Goal: Information Seeking & Learning: Understand process/instructions

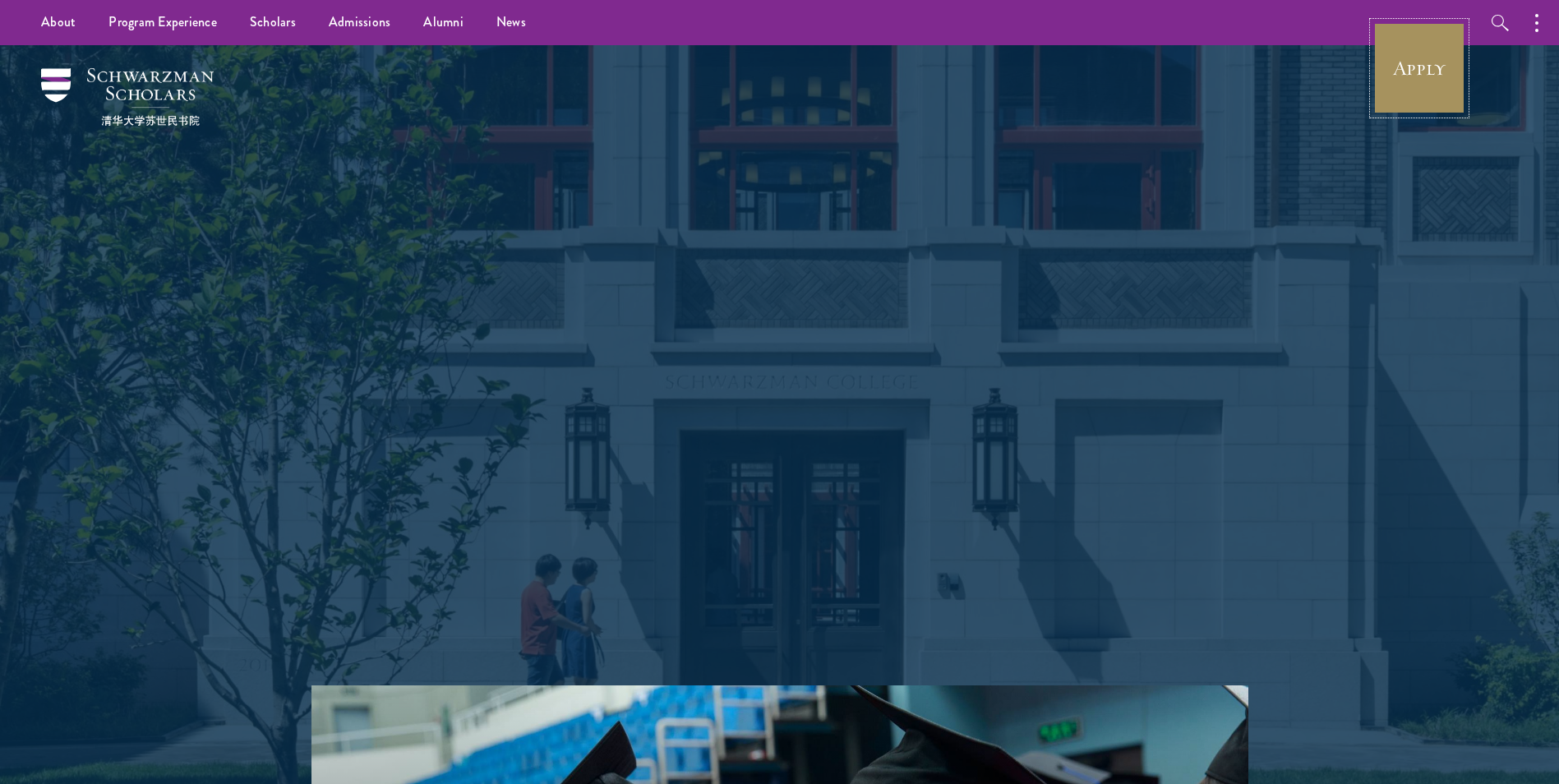
click at [1417, 68] on link "Apply" at bounding box center [1419, 67] width 92 height 92
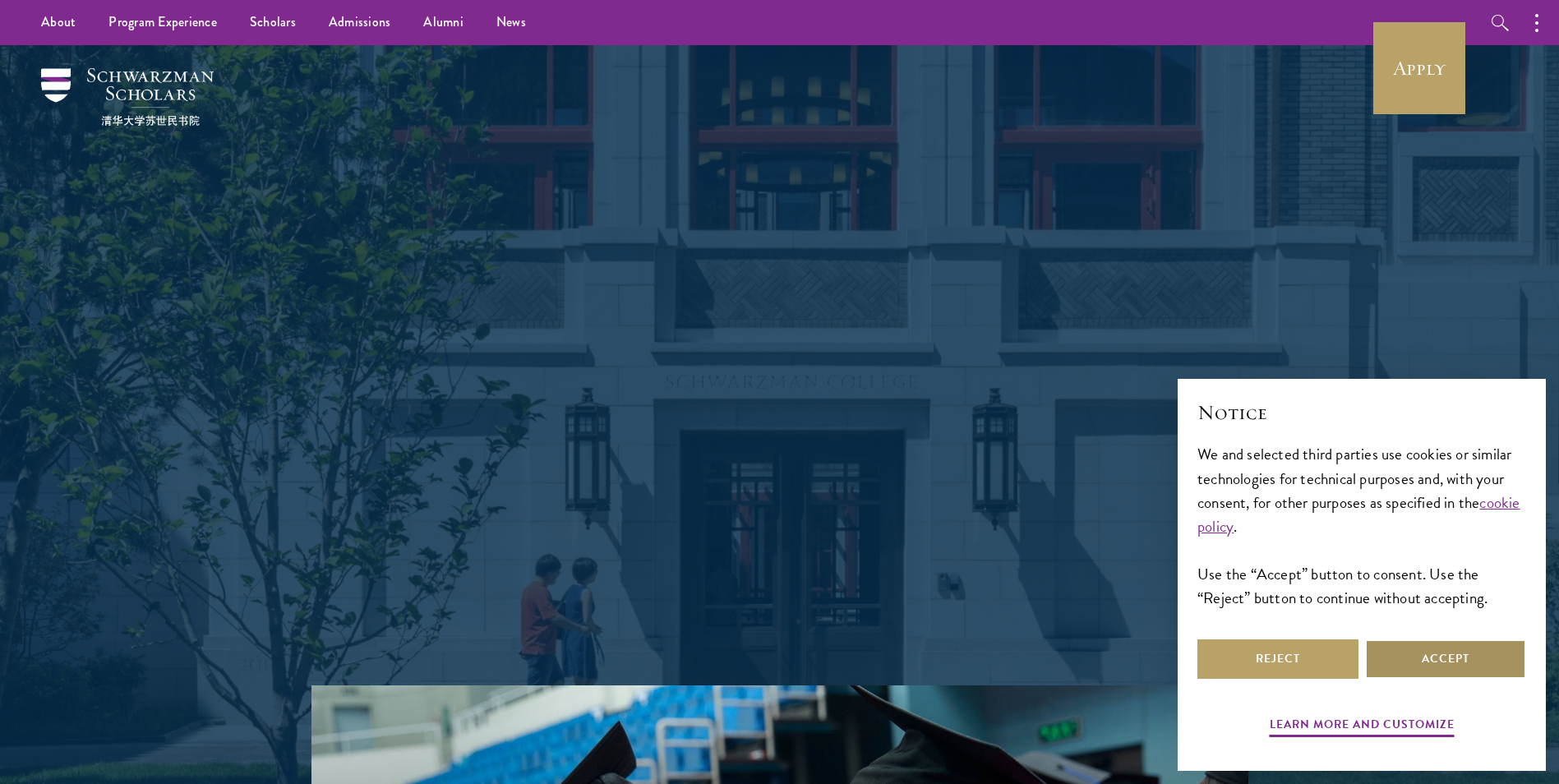
click at [1394, 662] on button "Accept" at bounding box center [1445, 659] width 161 height 39
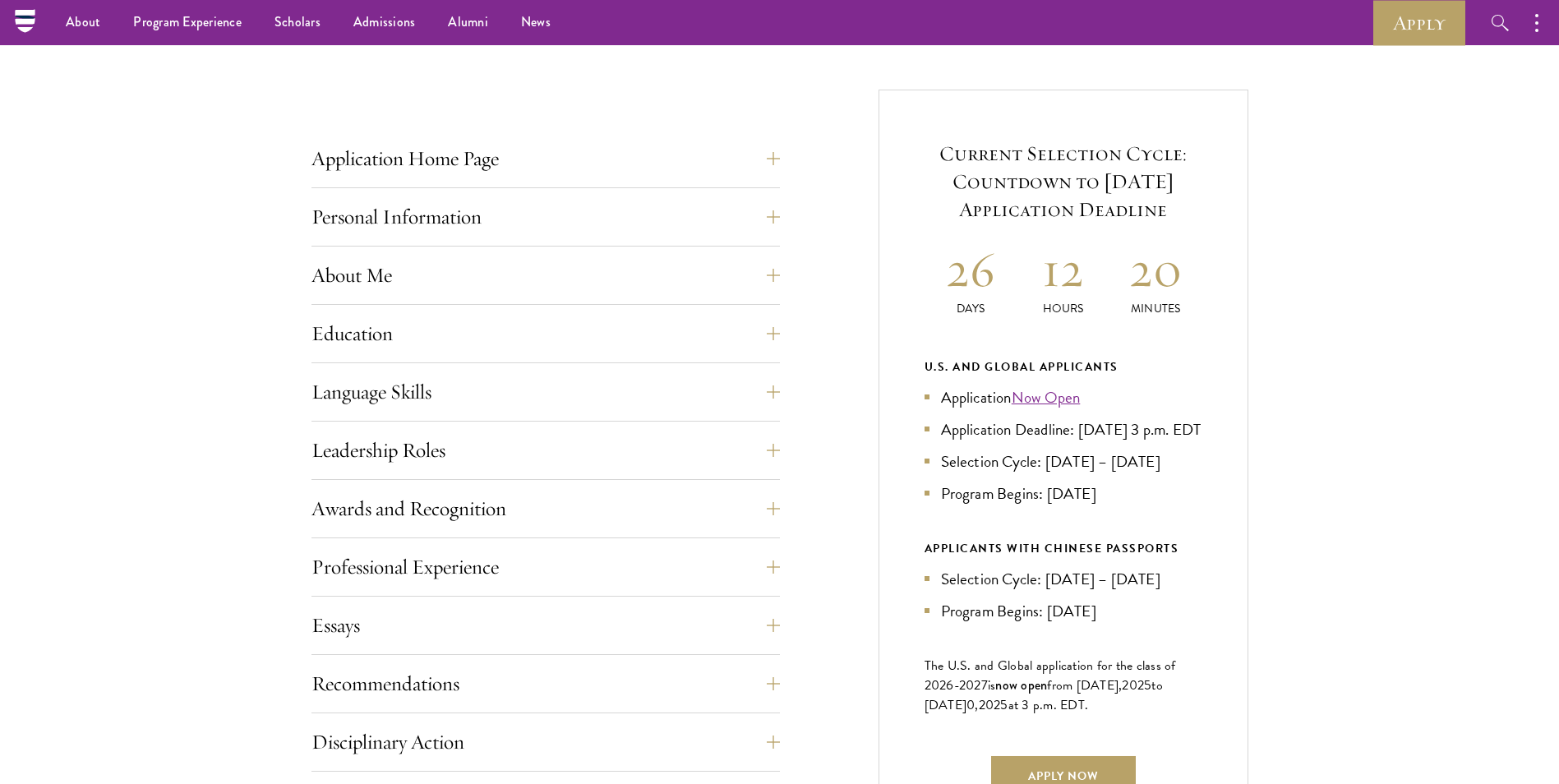
scroll to position [328, 0]
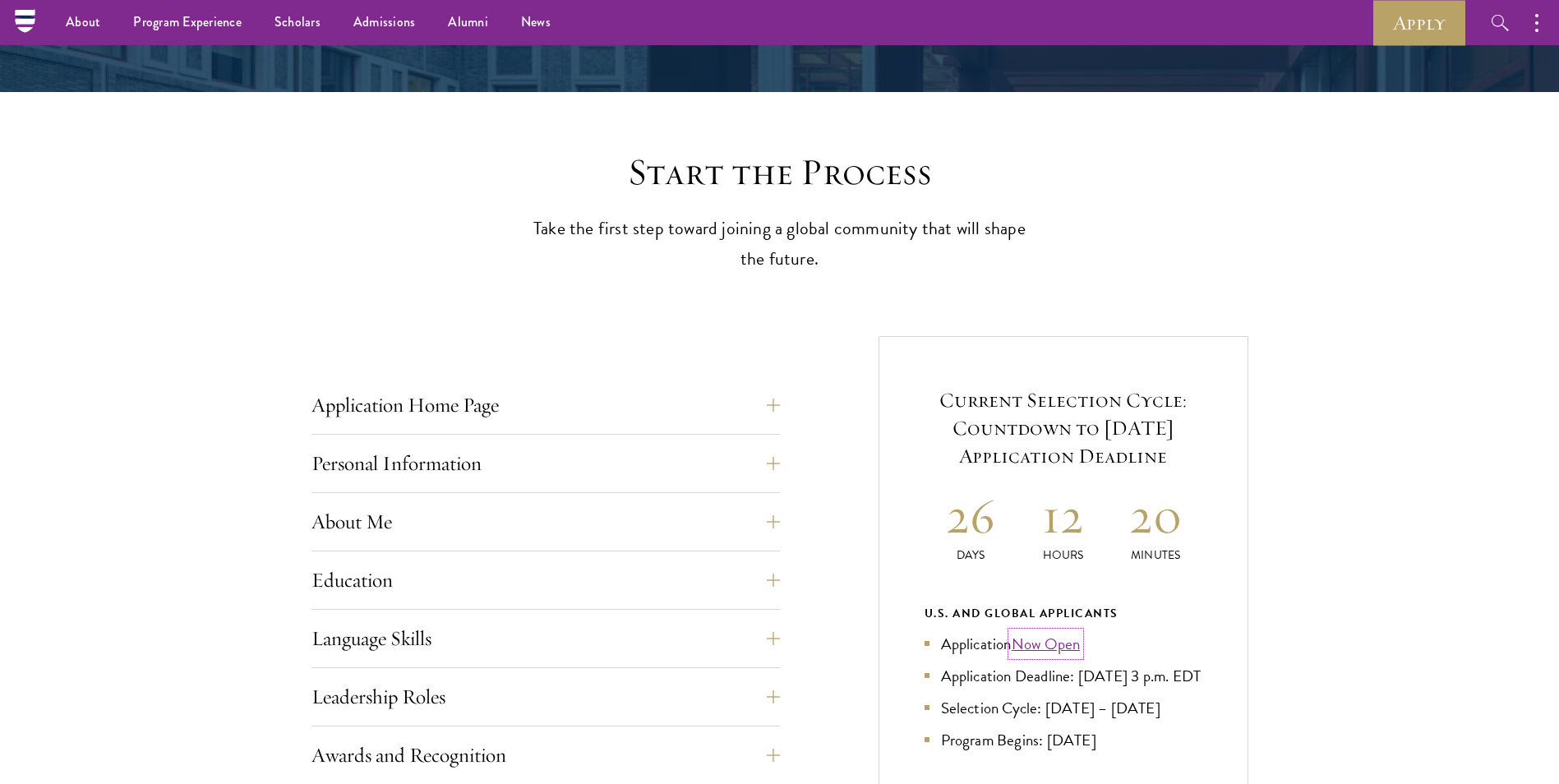
click at [1037, 649] on link "Now Open" at bounding box center [1046, 644] width 69 height 24
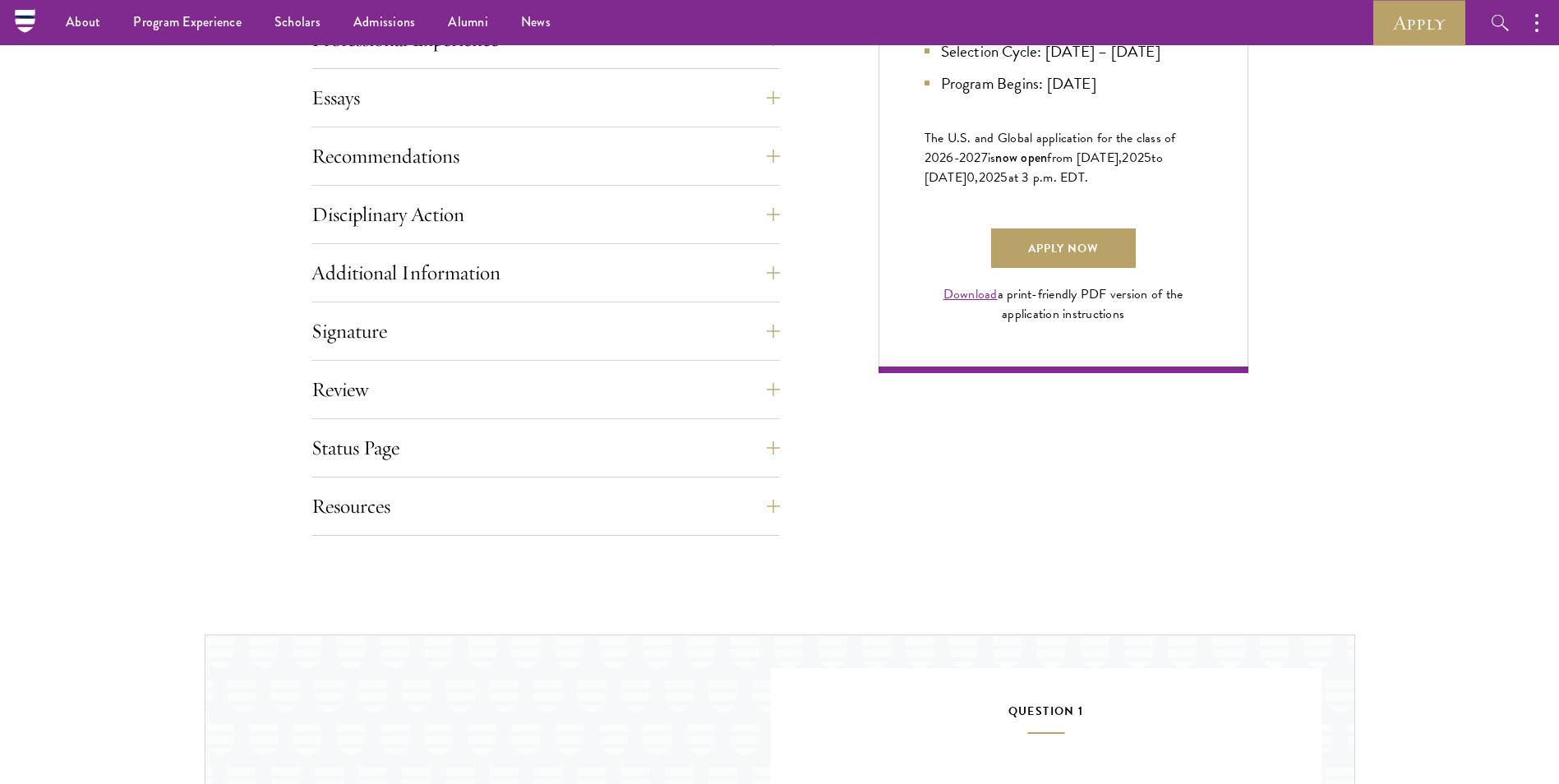
scroll to position [1098, 0]
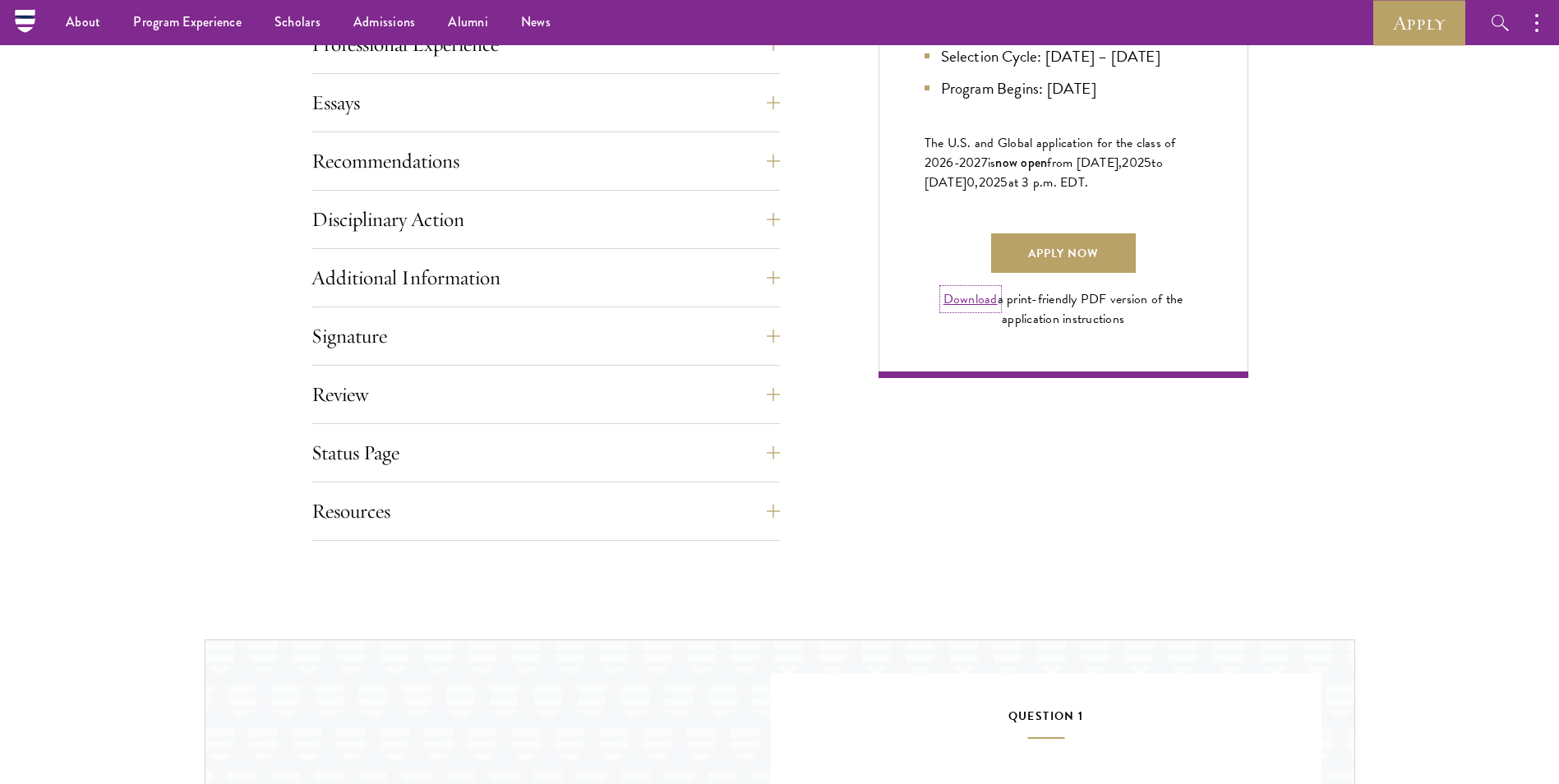
click at [973, 309] on link "Download" at bounding box center [970, 299] width 54 height 20
click at [1070, 272] on link "Apply Now" at bounding box center [1064, 253] width 145 height 39
click at [573, 96] on button "Essays" at bounding box center [557, 103] width 469 height 39
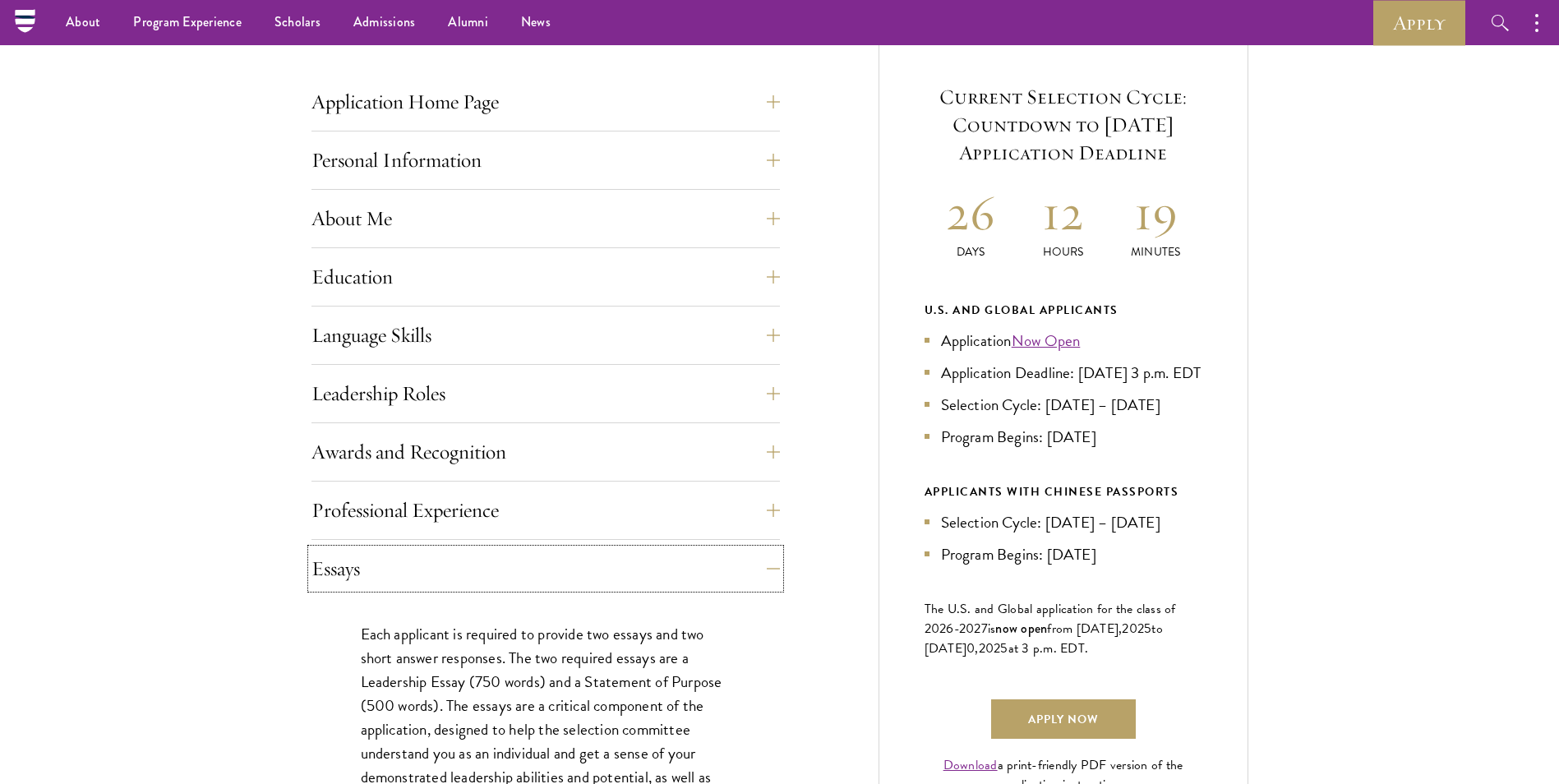
scroll to position [622, 0]
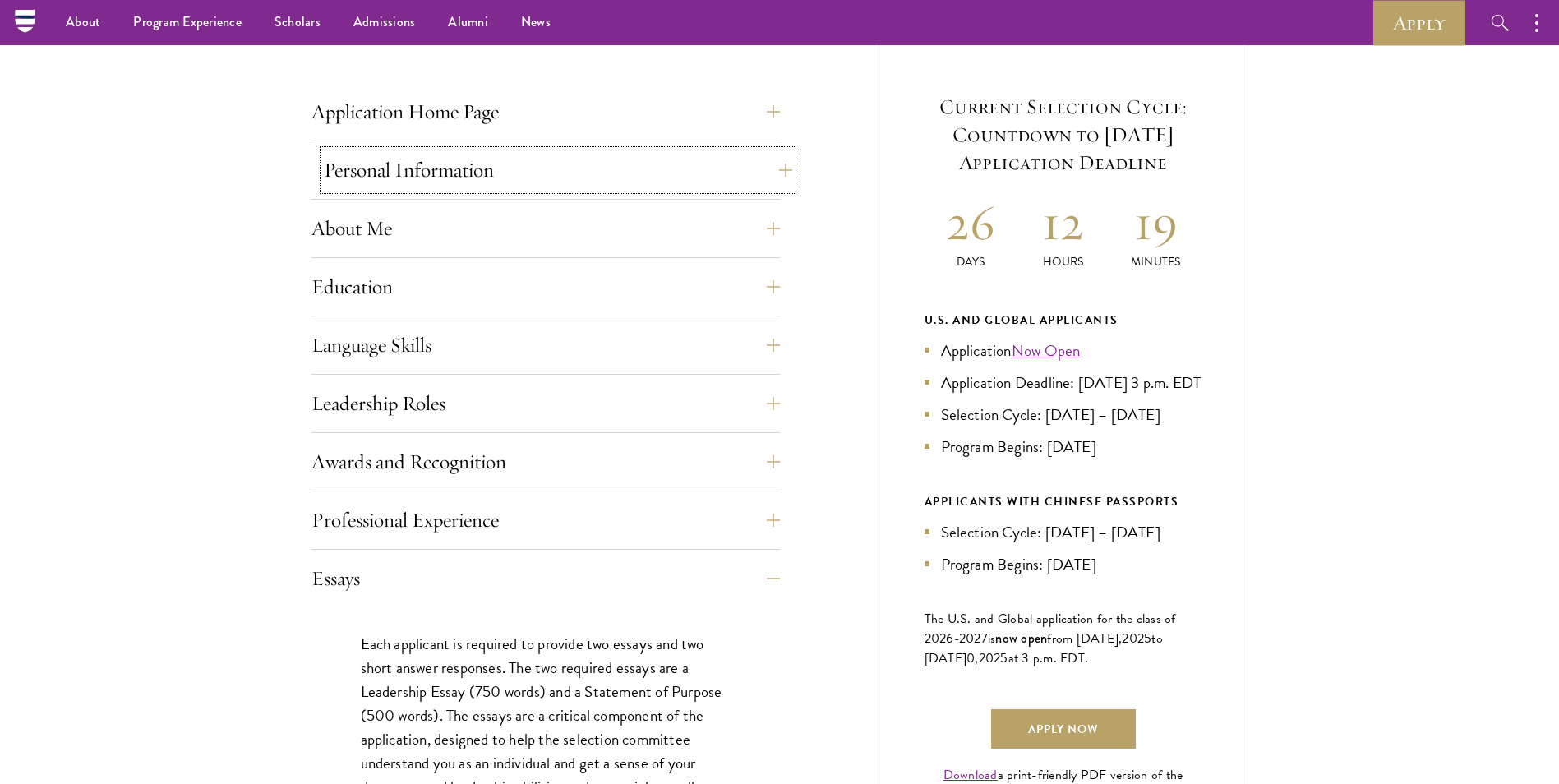
click at [634, 162] on button "Personal Information" at bounding box center [557, 170] width 469 height 39
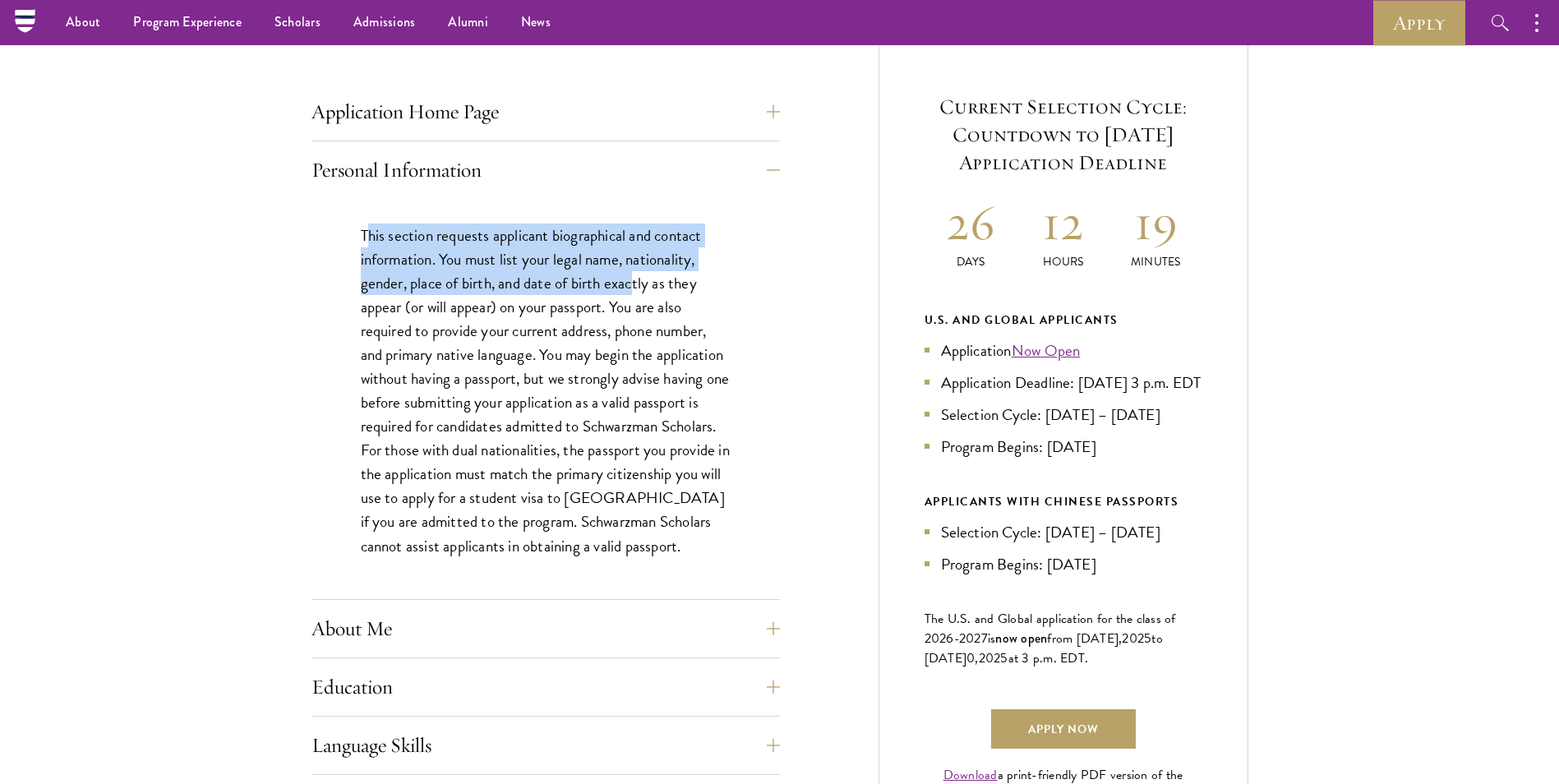
drag, startPoint x: 366, startPoint y: 236, endPoint x: 637, endPoint y: 277, distance: 274.1
click at [637, 277] on p "This section requests applicant biographical and contact information. You must …" at bounding box center [546, 391] width 370 height 334
click at [630, 278] on p "This section requests applicant biographical and contact information. You must …" at bounding box center [546, 391] width 370 height 334
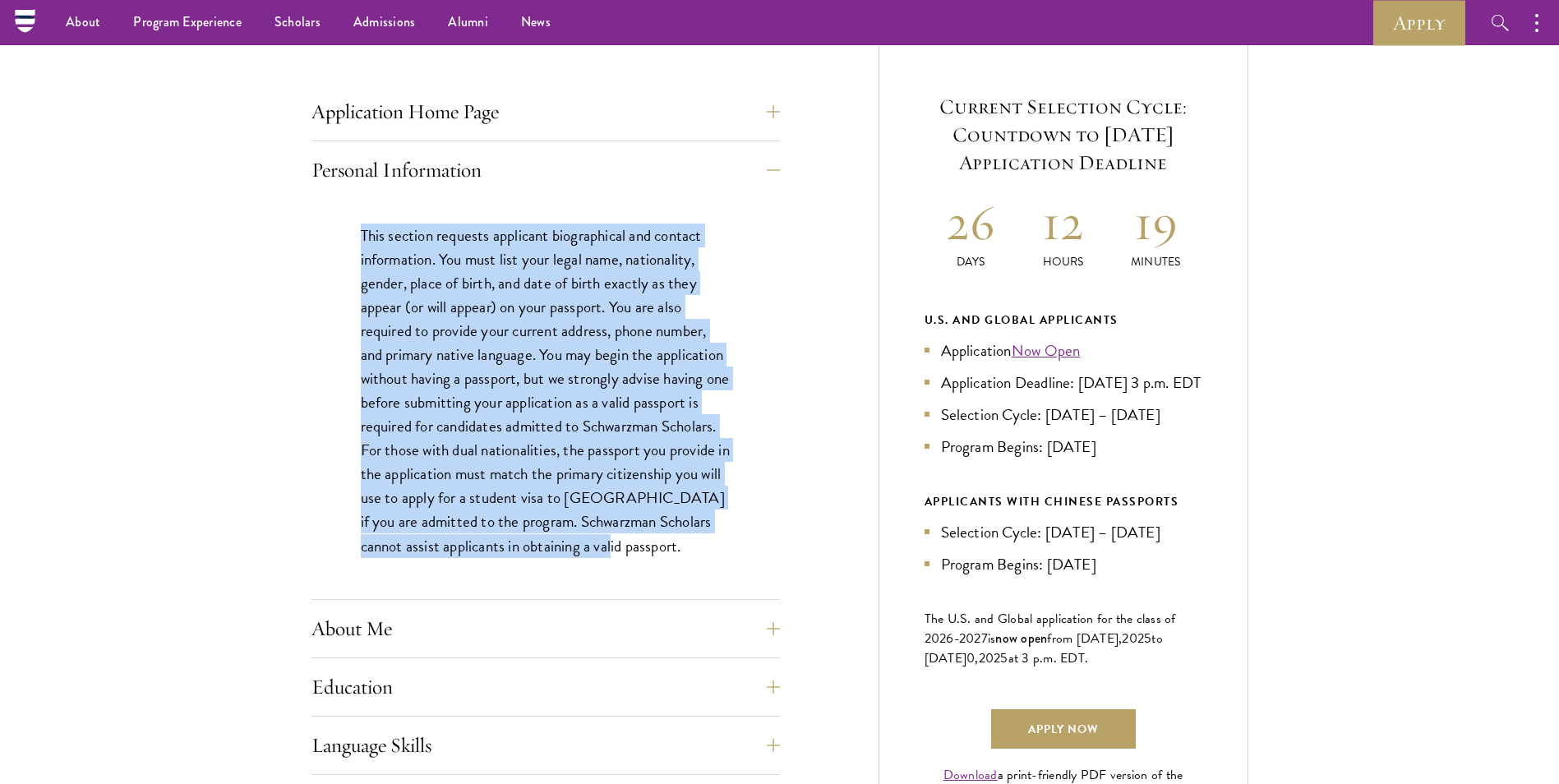
drag, startPoint x: 341, startPoint y: 226, endPoint x: 665, endPoint y: 540, distance: 451.2
click at [665, 540] on div "This section requests applicant biographical and contact information. You must …" at bounding box center [546, 399] width 469 height 400
copy p "This section requests applicant biographical and contact information. You must …"
click at [762, 285] on div "This section requests applicant biographical and contact information. You must …" at bounding box center [546, 399] width 469 height 400
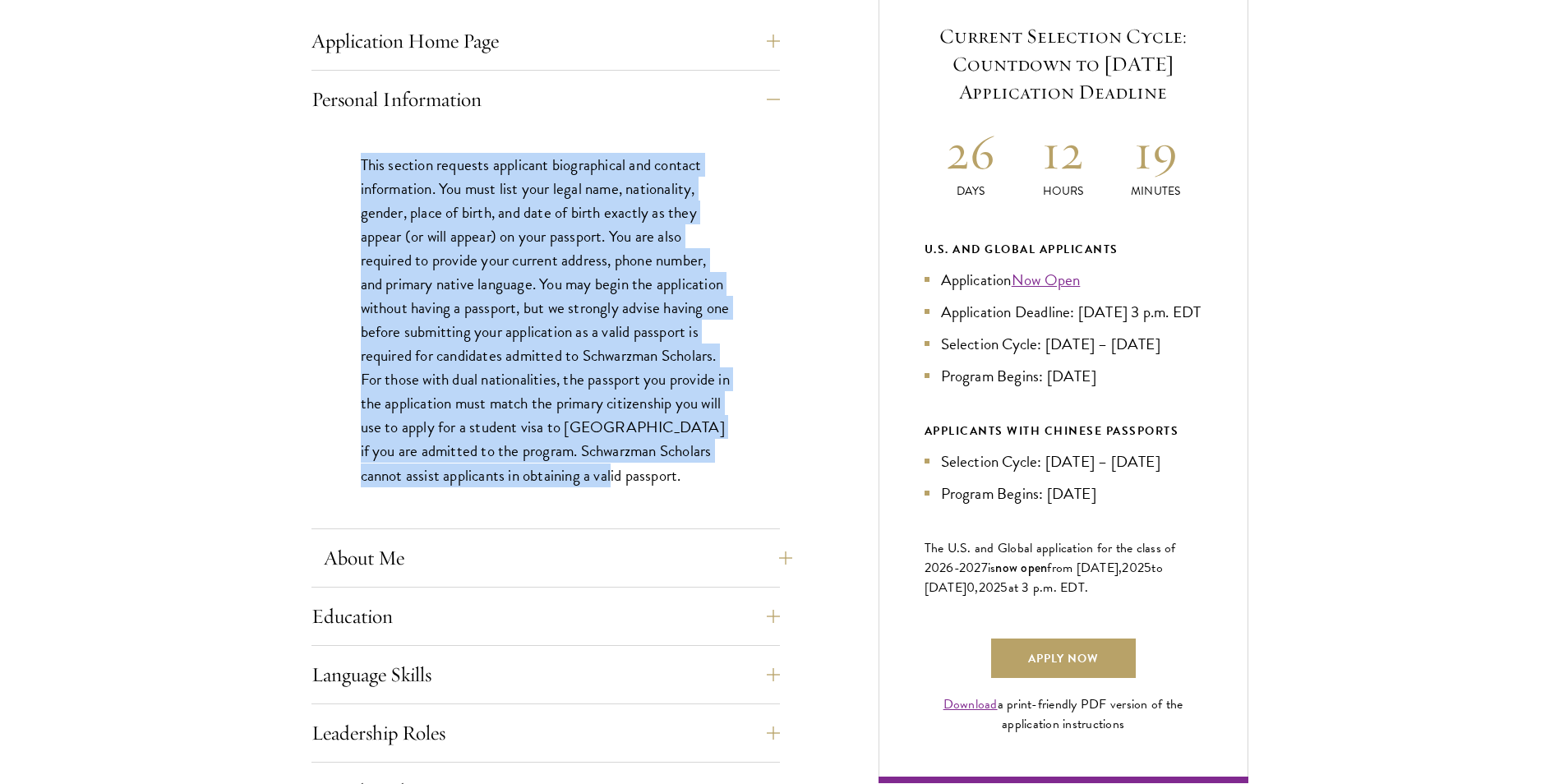
scroll to position [704, 0]
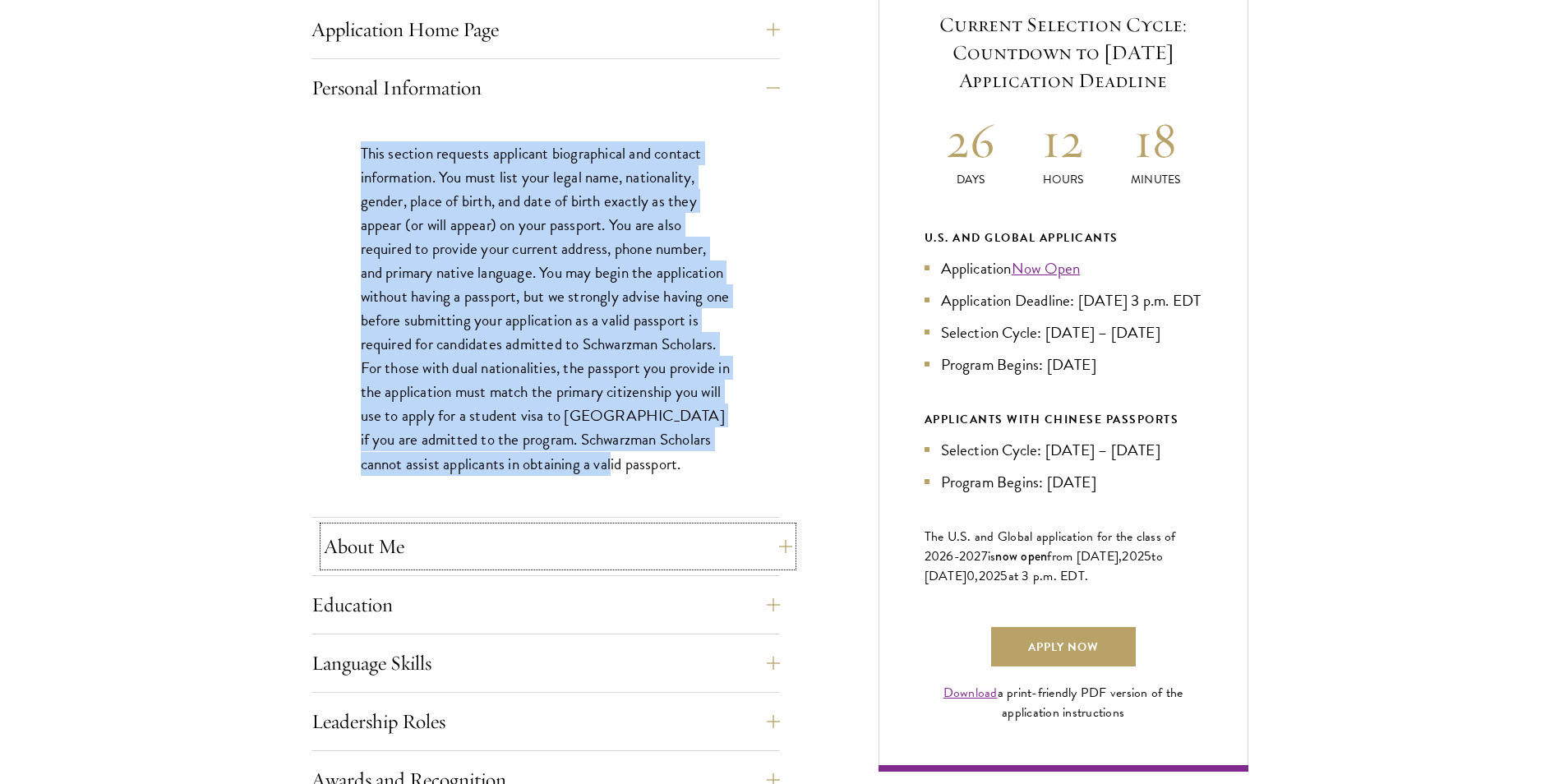
click at [772, 538] on button "About Me" at bounding box center [557, 546] width 469 height 39
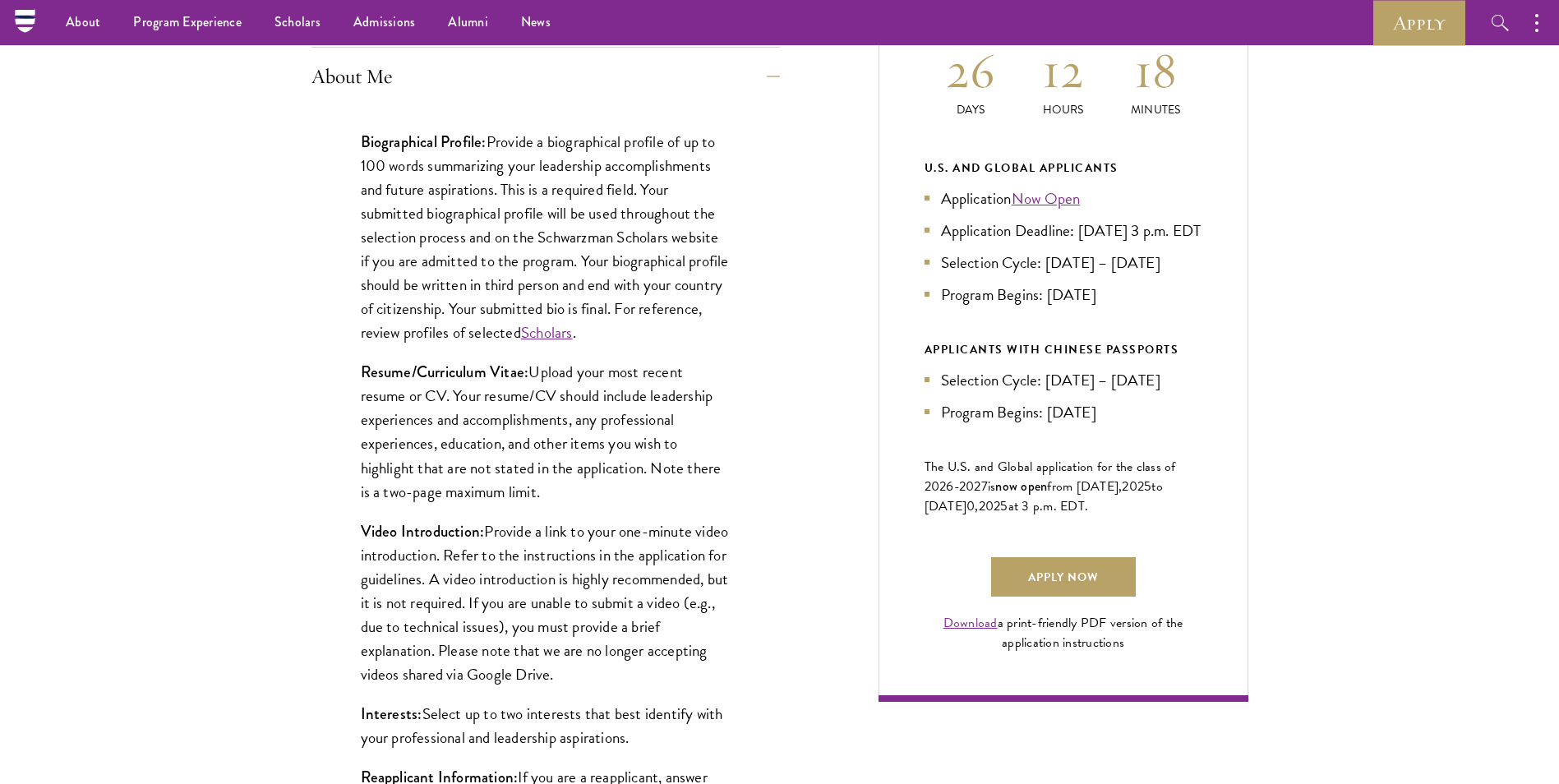
scroll to position [763, 0]
